Goal: Use online tool/utility: Utilize a website feature to perform a specific function

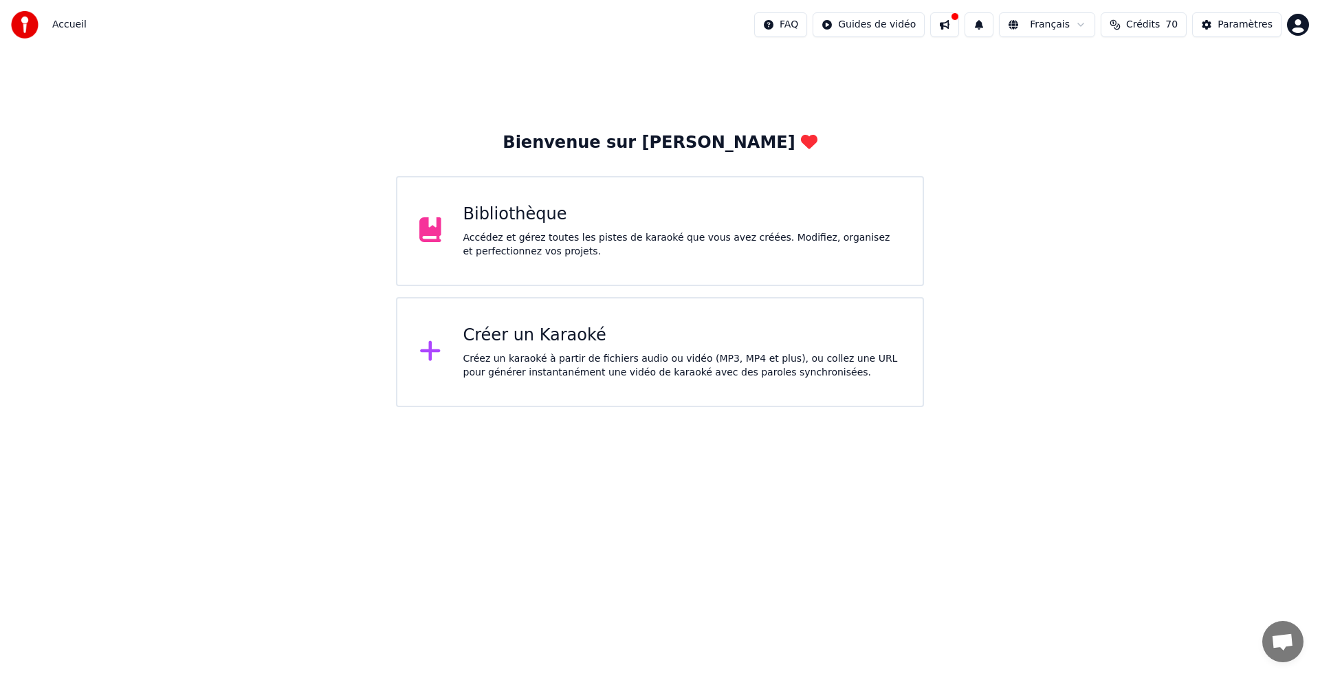
click at [576, 329] on div "Créer un Karaoké" at bounding box center [682, 336] width 438 height 22
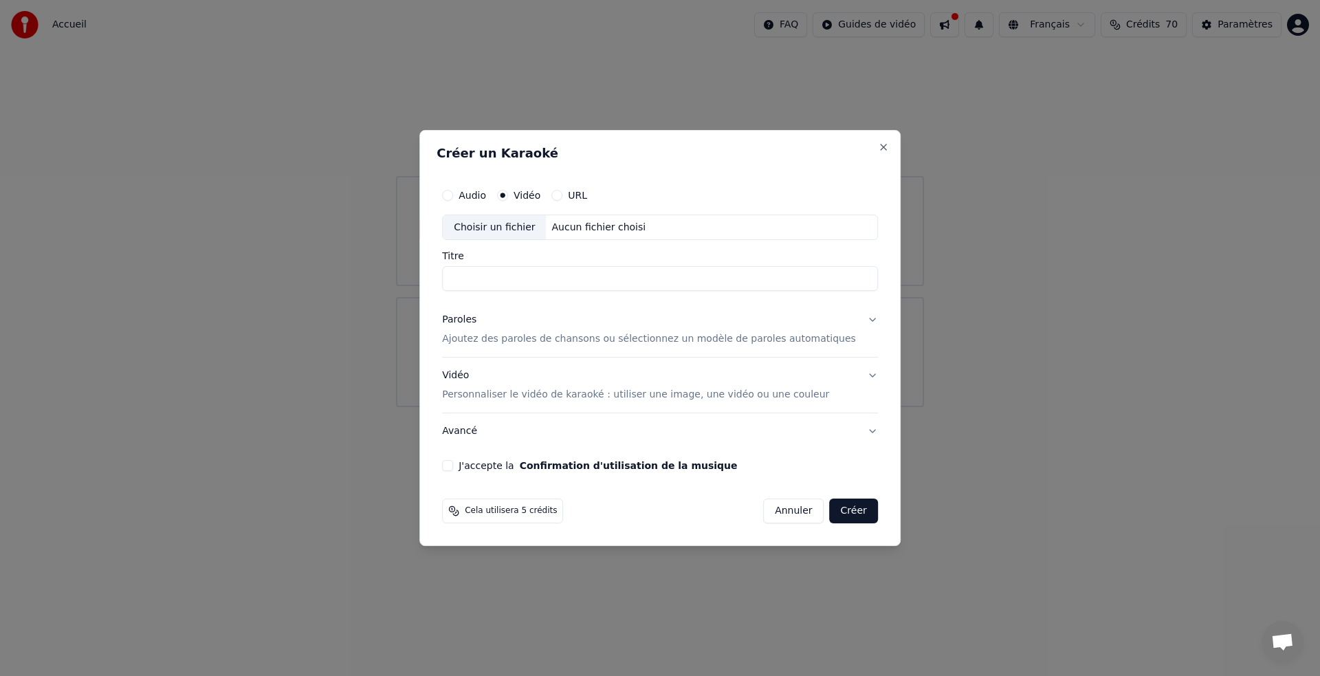
click at [529, 190] on label "Vidéo" at bounding box center [527, 195] width 27 height 10
click at [508, 190] on button "Vidéo" at bounding box center [502, 195] width 11 height 11
click at [509, 223] on div "Choisir un fichier" at bounding box center [494, 227] width 103 height 25
click at [567, 277] on input "**********" at bounding box center [660, 279] width 436 height 25
type input "*"
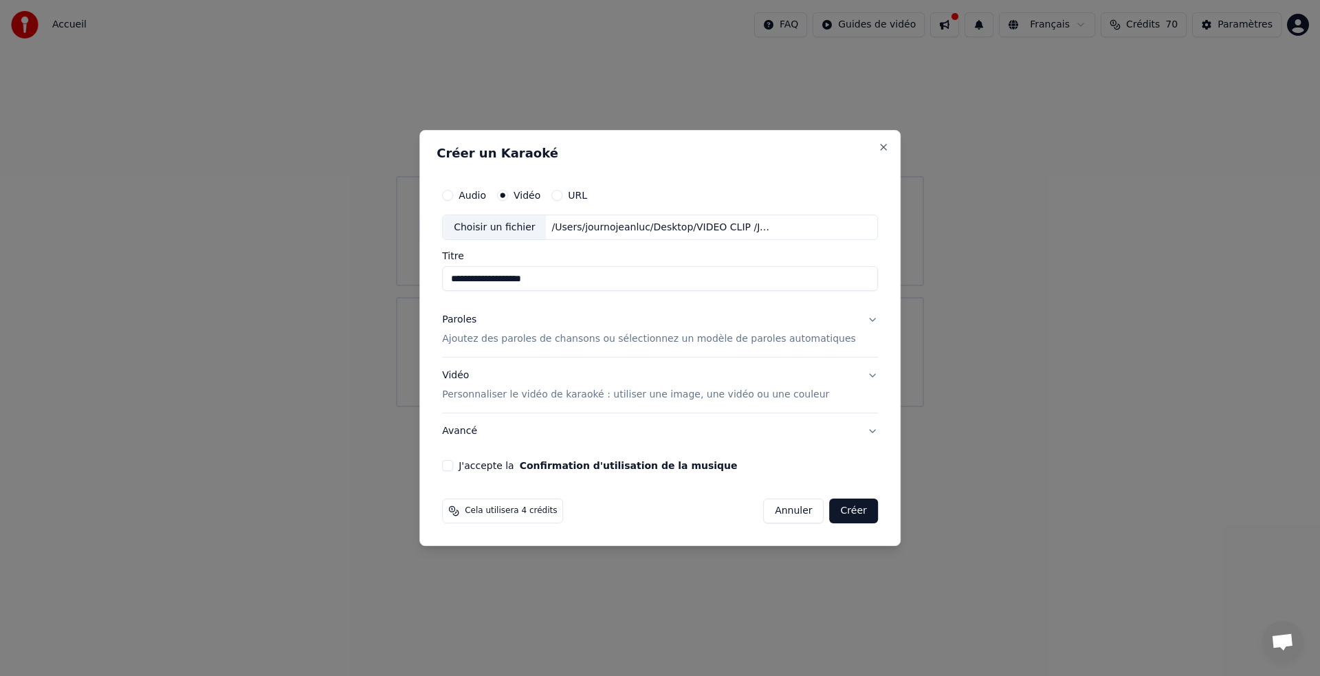
type input "**********"
click at [527, 341] on p "Ajoutez des paroles de chansons ou sélectionnez un modèle de paroles automatiqu…" at bounding box center [649, 340] width 414 height 14
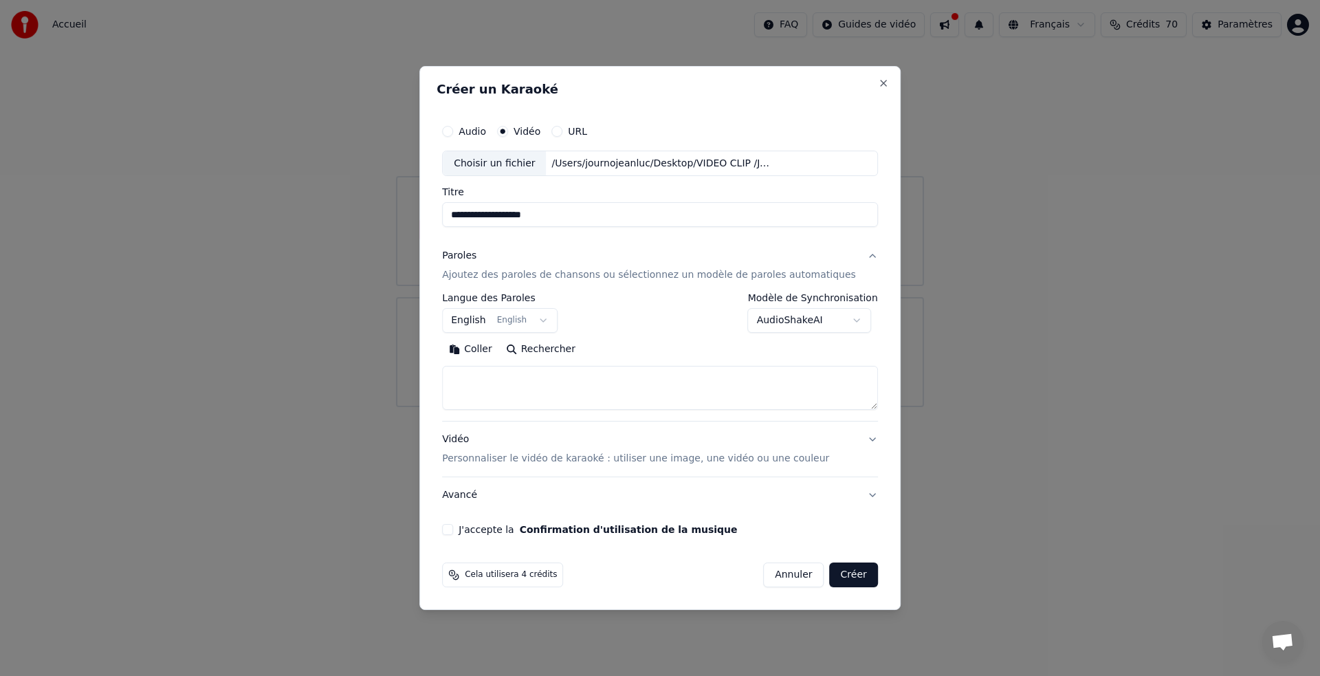
click at [536, 318] on button "English English" at bounding box center [500, 321] width 116 height 25
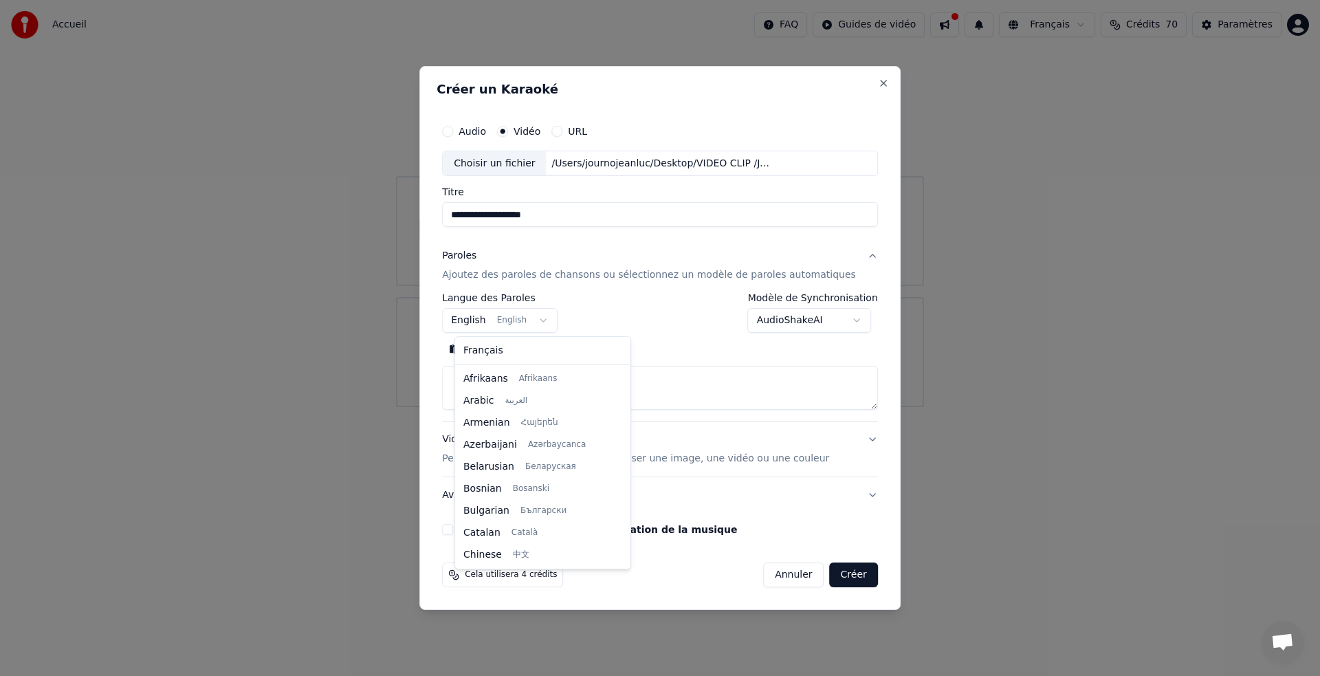
scroll to position [110, 0]
select select "**"
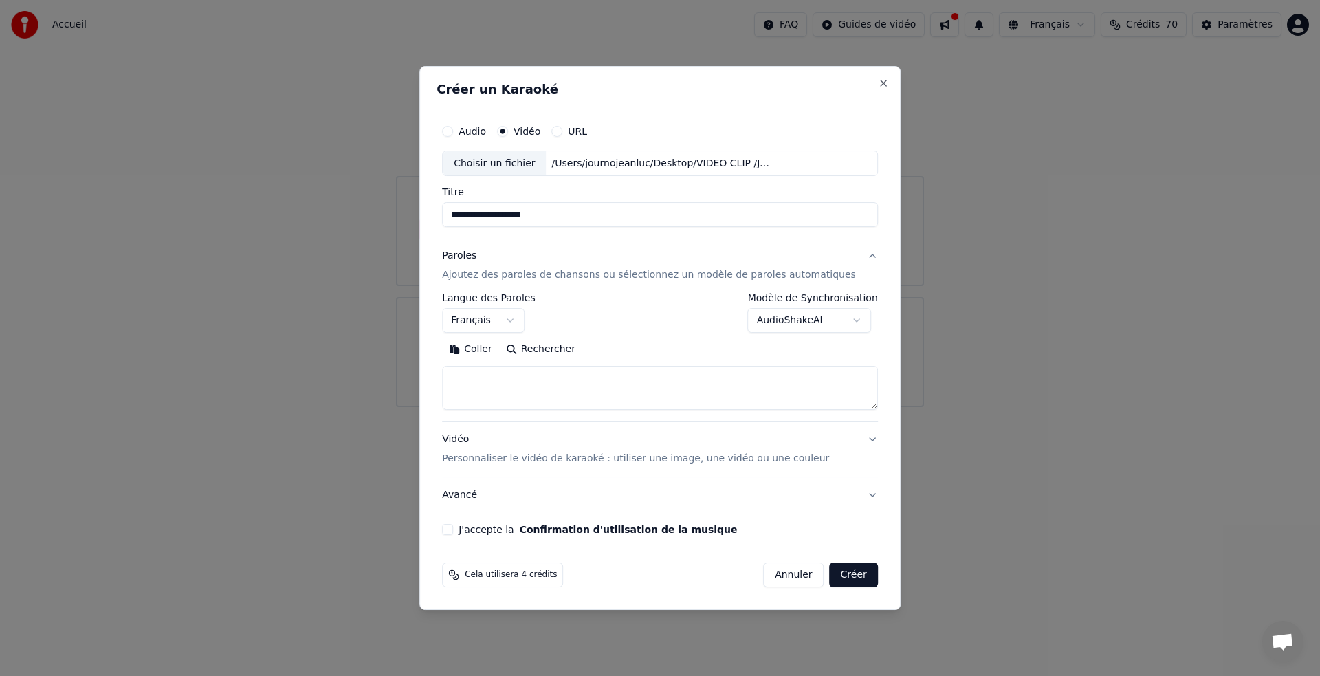
click at [486, 345] on button "Coller" at bounding box center [470, 350] width 57 height 22
type textarea "**********"
click at [453, 524] on button "J'accepte la Confirmation d'utilisation de la musique" at bounding box center [447, 529] width 11 height 11
click at [831, 572] on button "Créer" at bounding box center [854, 574] width 48 height 25
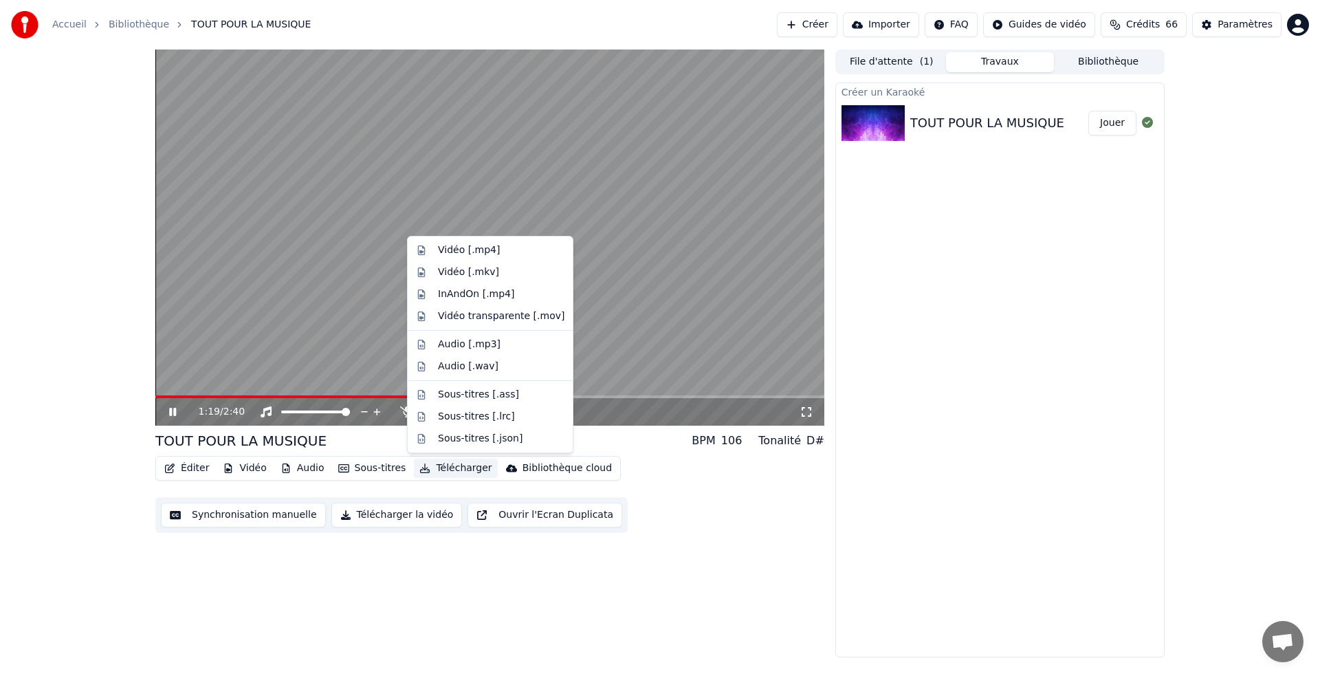
click at [455, 466] on button "Télécharger" at bounding box center [455, 468] width 83 height 19
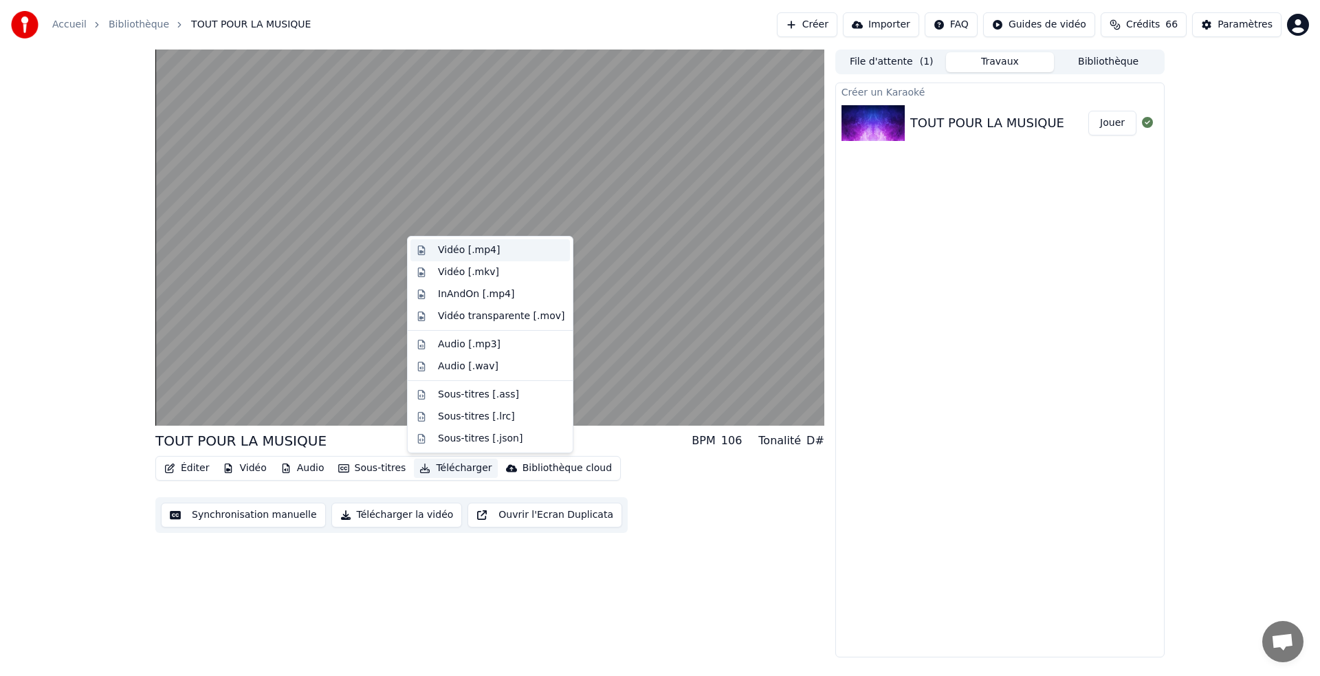
click at [460, 252] on div "Vidéo [.mp4]" at bounding box center [469, 250] width 62 height 14
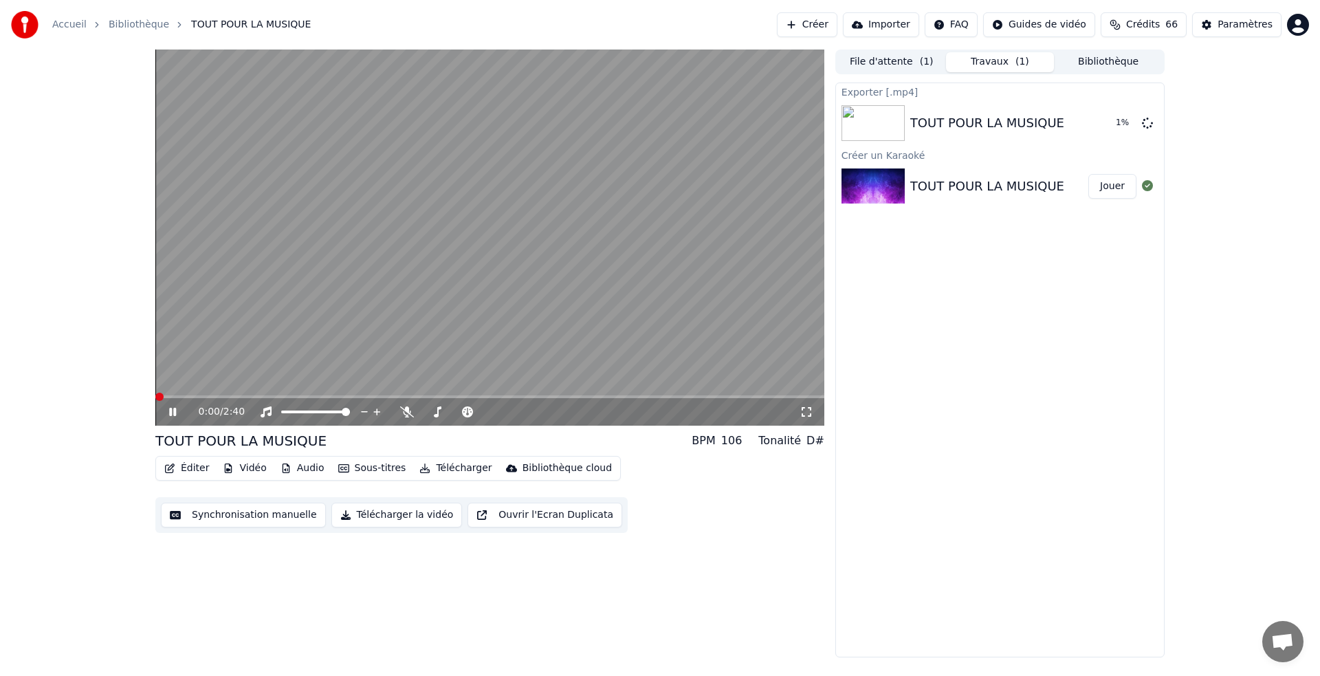
click at [155, 393] on span at bounding box center [159, 397] width 8 height 8
click at [409, 414] on icon at bounding box center [407, 411] width 14 height 11
click at [155, 397] on span at bounding box center [159, 397] width 8 height 8
click at [1103, 127] on button "Afficher" at bounding box center [1106, 123] width 61 height 25
click at [155, 393] on span at bounding box center [159, 397] width 8 height 8
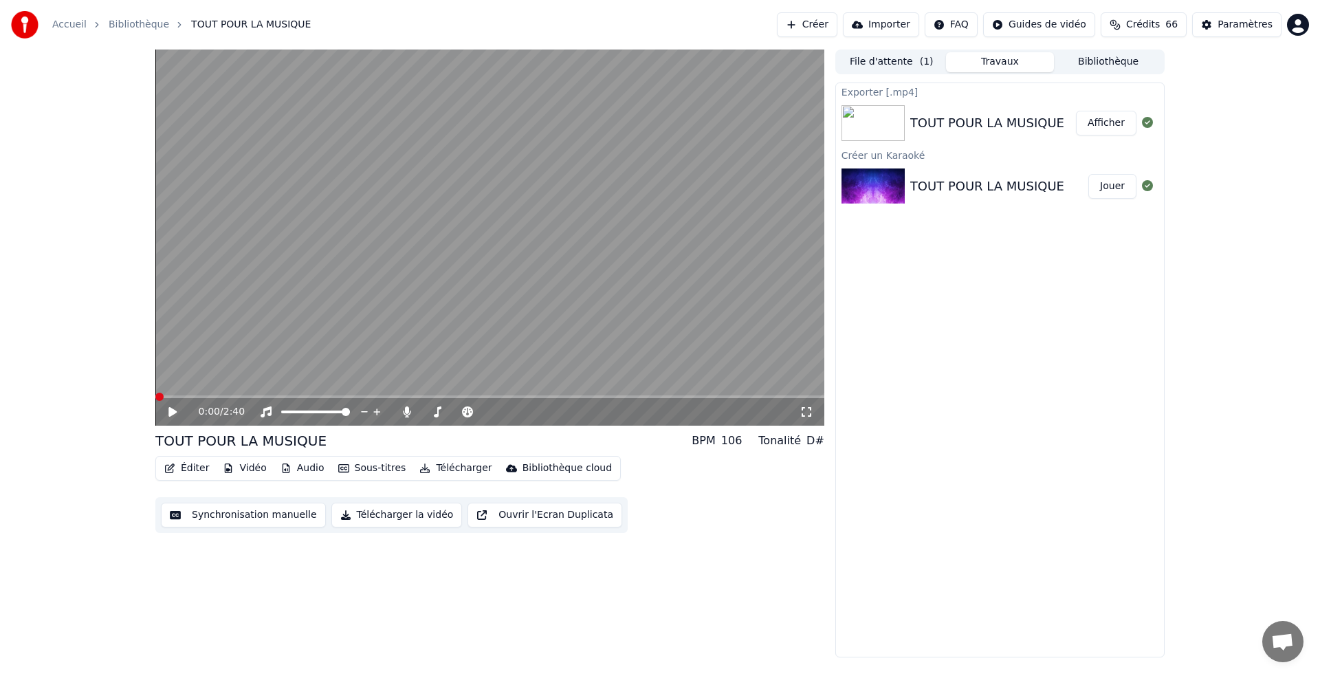
click at [173, 413] on icon at bounding box center [172, 412] width 8 height 10
click at [173, 413] on icon at bounding box center [182, 411] width 32 height 11
click at [155, 397] on span at bounding box center [159, 397] width 8 height 8
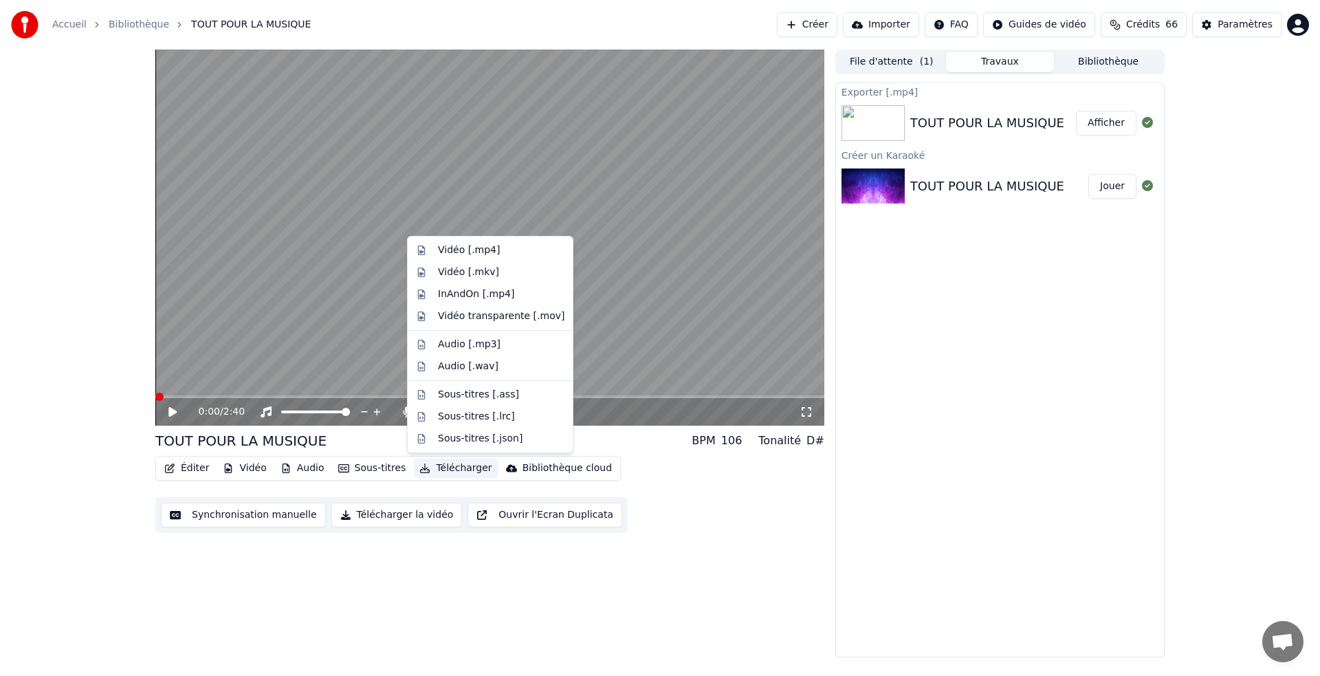
click at [446, 468] on button "Télécharger" at bounding box center [455, 468] width 83 height 19
click at [461, 248] on div "Vidéo [.mp4]" at bounding box center [469, 250] width 62 height 14
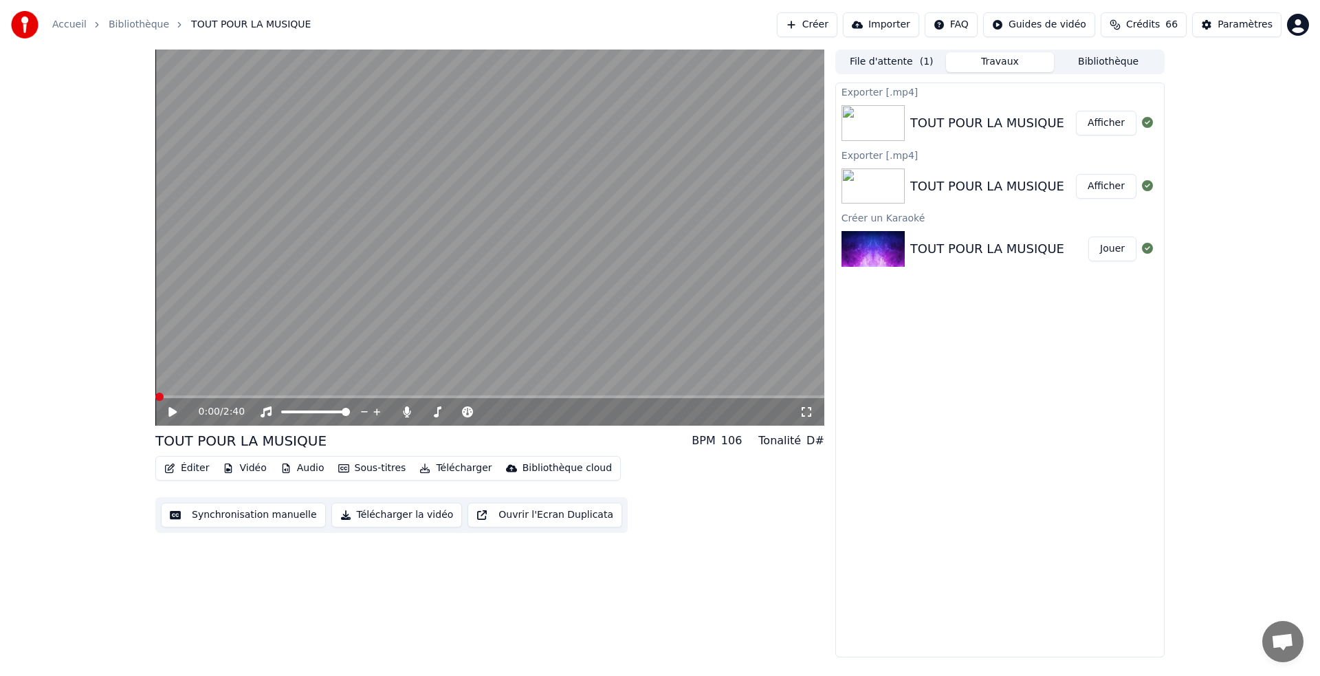
click at [1099, 120] on button "Afficher" at bounding box center [1106, 123] width 61 height 25
